Goal: Find specific page/section: Find specific page/section

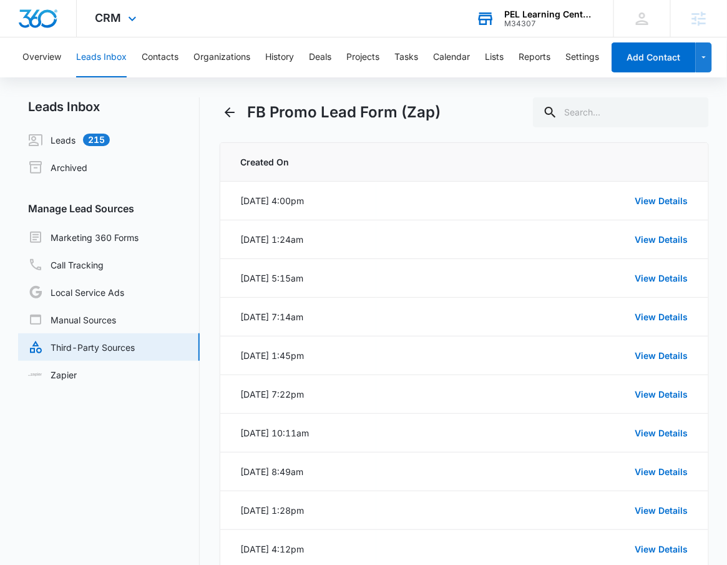
click at [556, 24] on div "M34307" at bounding box center [549, 23] width 91 height 9
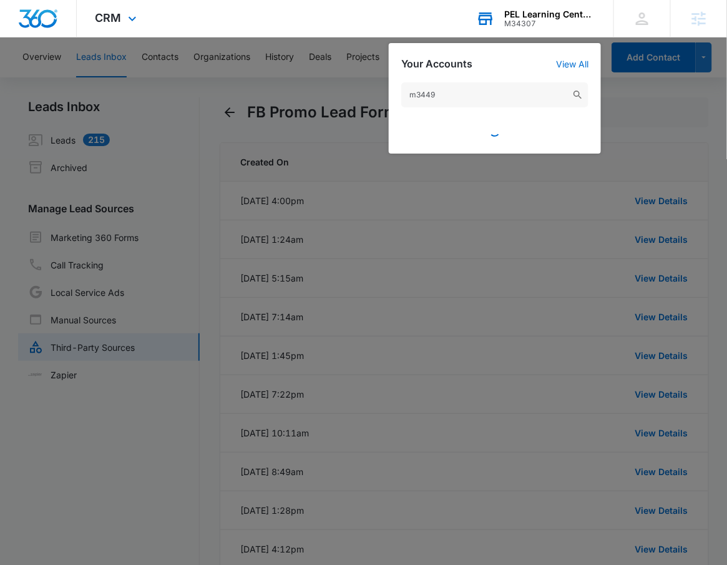
type input "m34496"
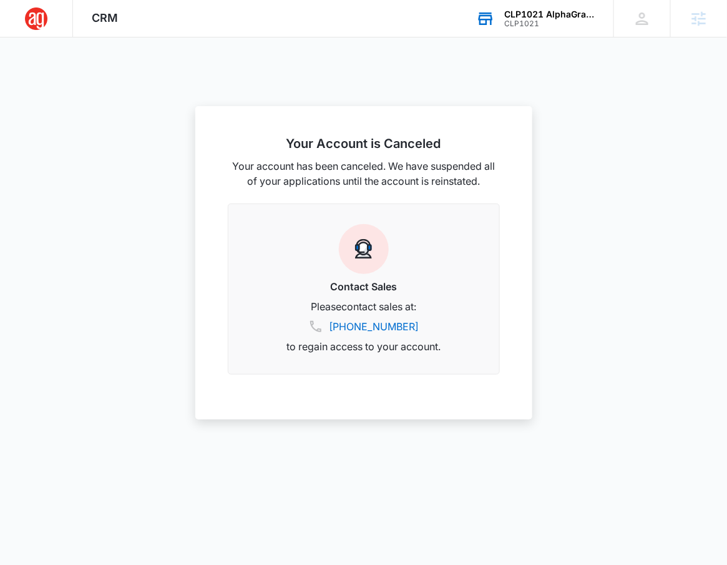
click at [535, 13] on div "CLP1021 AlphaGraphics - [GEOGRAPHIC_DATA], [GEOGRAPHIC_DATA] - US728" at bounding box center [549, 14] width 91 height 10
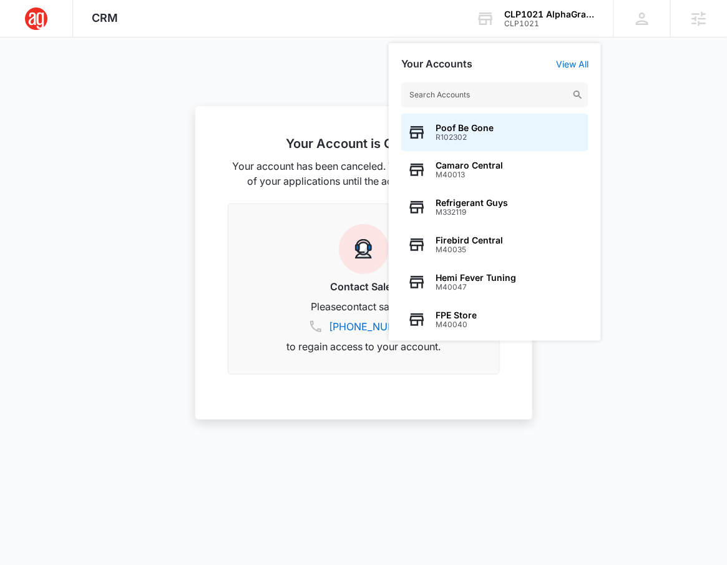
click at [489, 97] on input "text" at bounding box center [494, 94] width 187 height 25
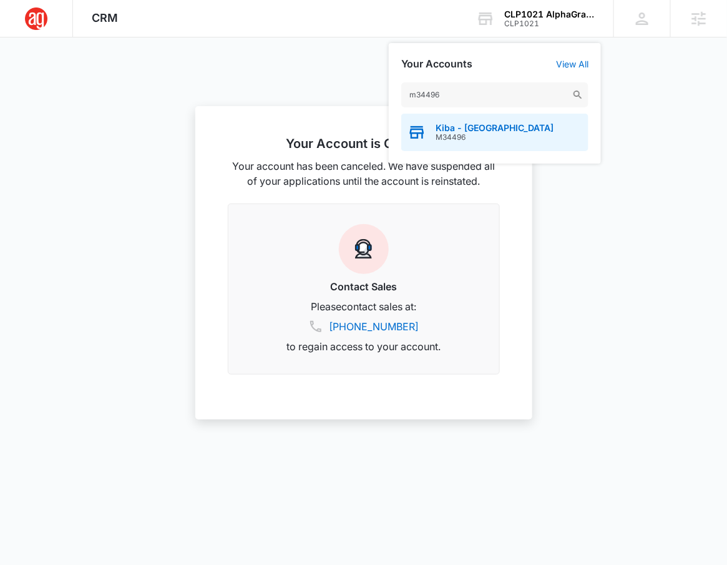
type input "m34496"
click at [464, 114] on div "Kiba - [GEOGRAPHIC_DATA] M34496" at bounding box center [494, 132] width 187 height 37
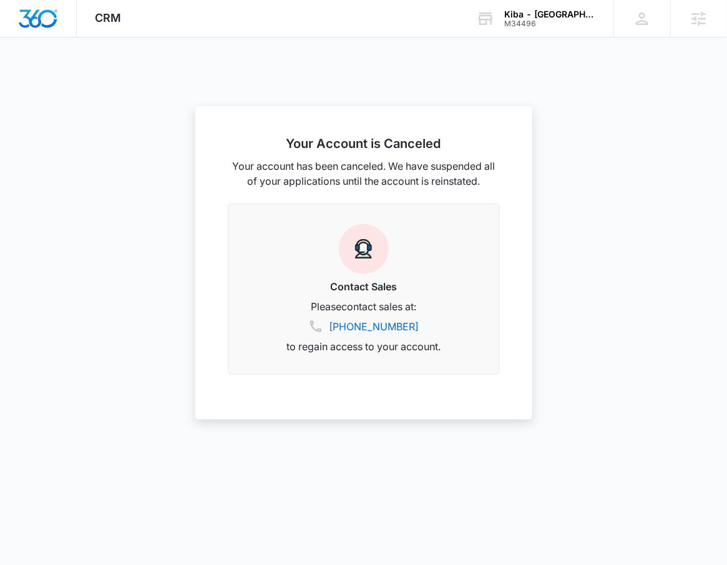
click at [550, 111] on div at bounding box center [363, 282] width 727 height 565
click at [119, 20] on span "CRM" at bounding box center [108, 17] width 26 height 13
click at [109, 39] on div at bounding box center [363, 282] width 727 height 565
click at [585, 26] on div "M34496" at bounding box center [549, 23] width 91 height 9
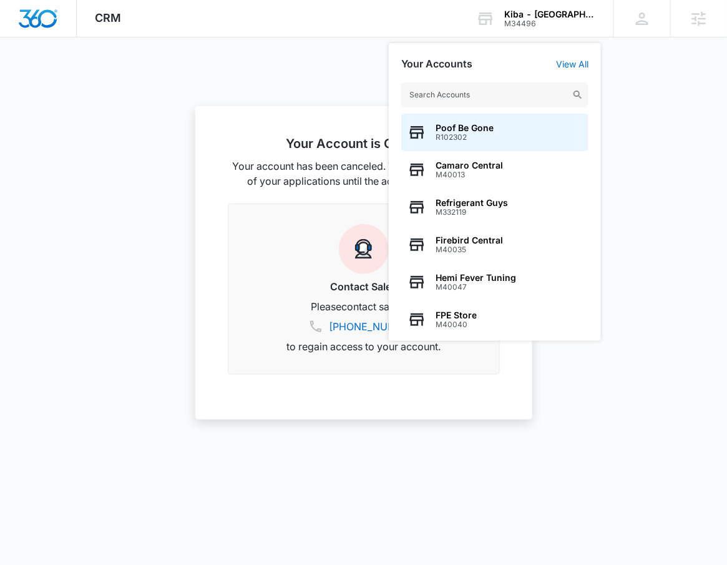
click at [701, 173] on div at bounding box center [363, 282] width 727 height 565
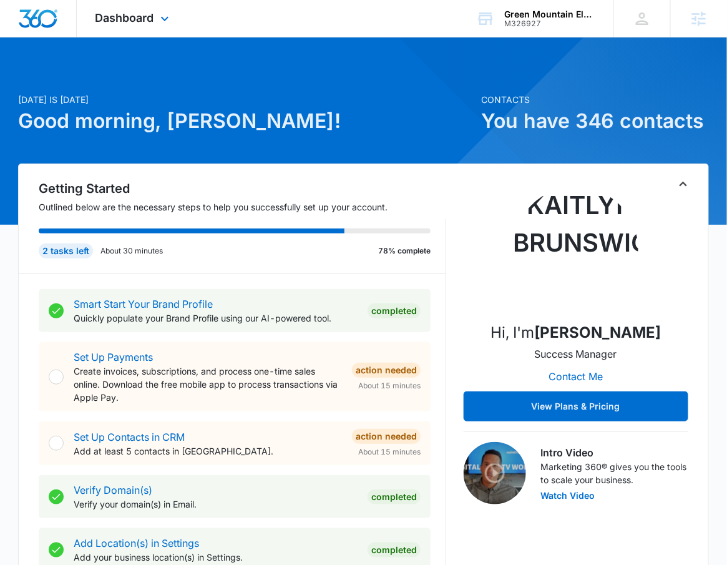
click at [120, 4] on div "Dashboard Apps Reputation Forms CRM Email Social Payments POS Content Ads Intel…" at bounding box center [134, 18] width 114 height 37
